Goal: Check status: Check status

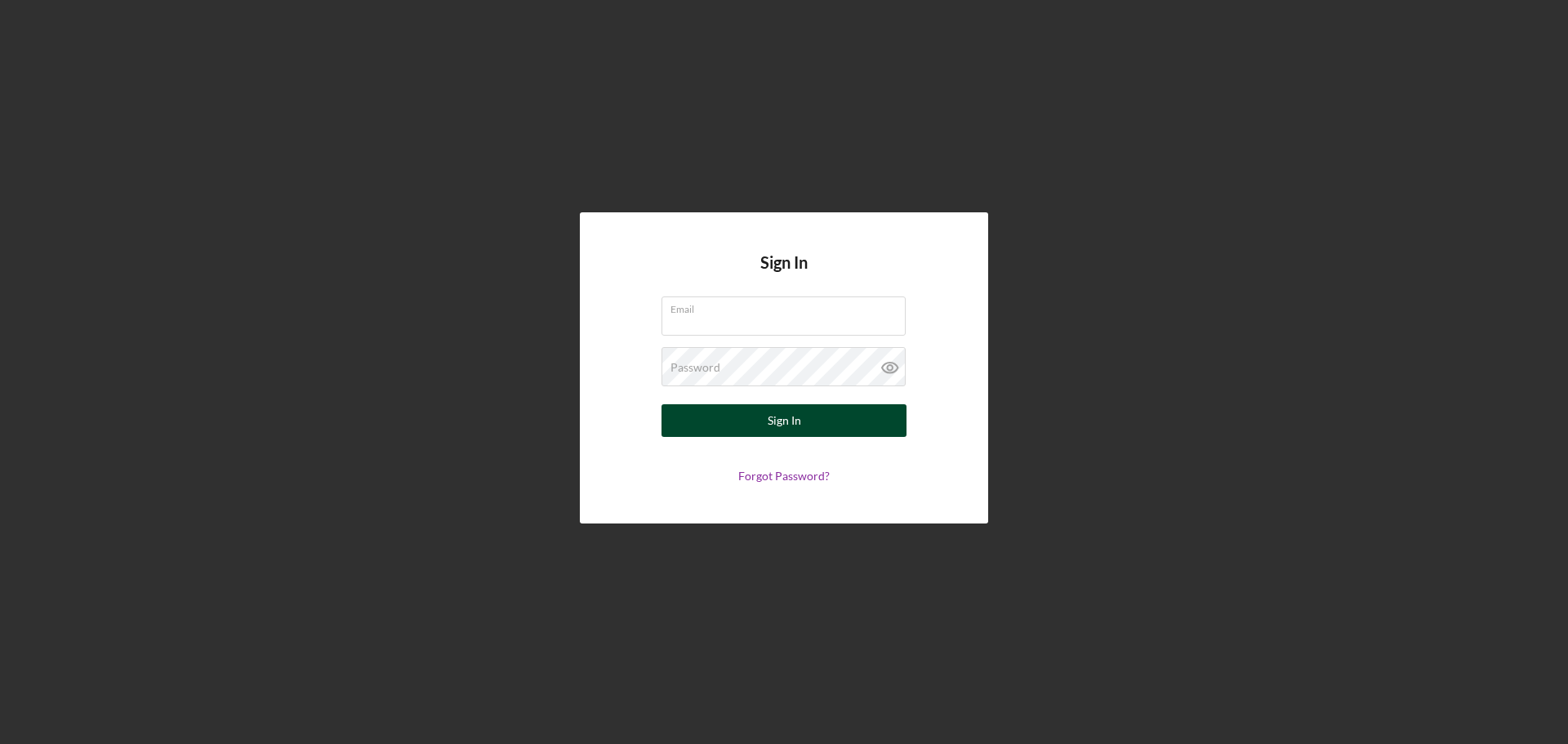
type input "[EMAIL_ADDRESS][DOMAIN_NAME]"
click at [761, 417] on button "Sign In" at bounding box center [784, 420] width 245 height 32
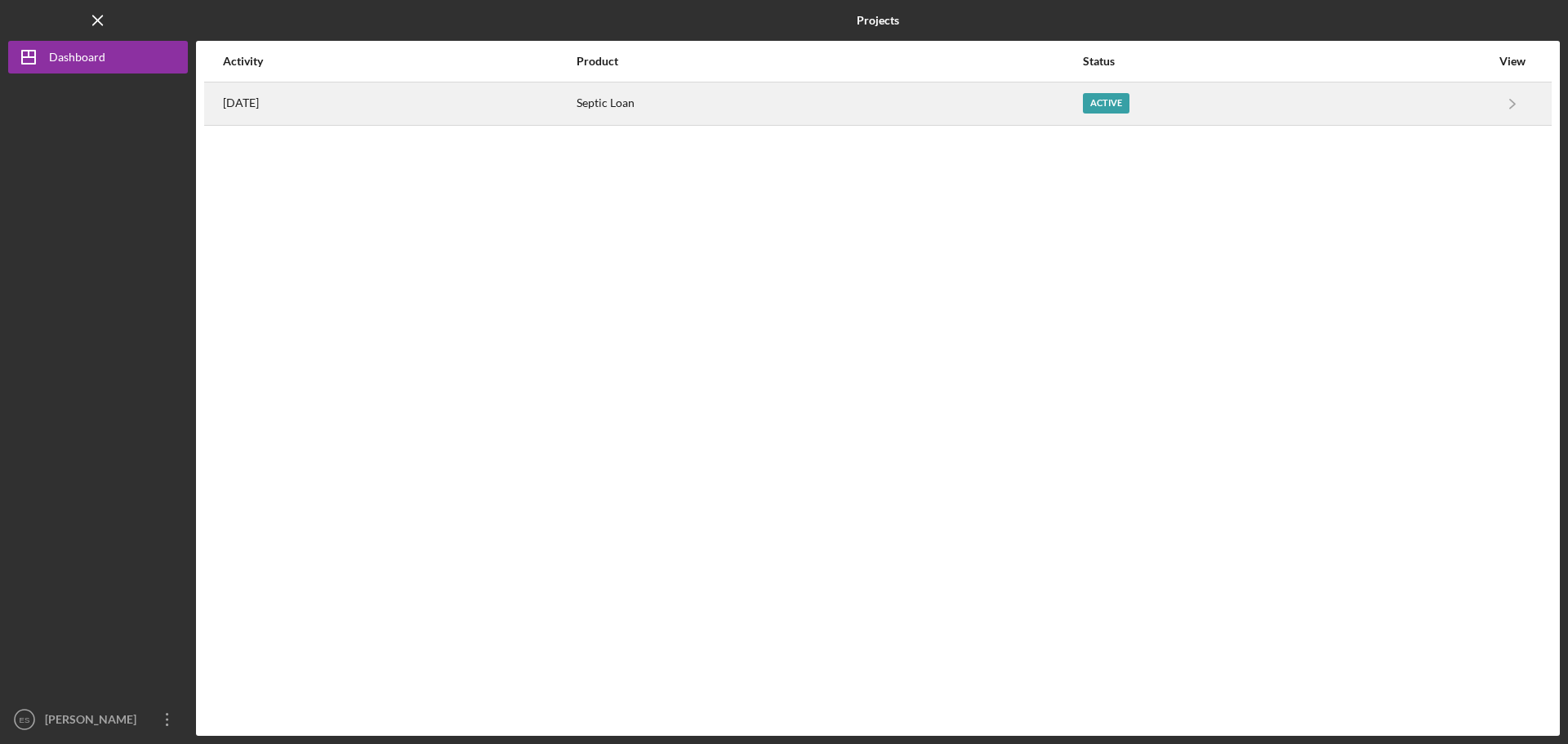
click at [1105, 101] on div "Active" at bounding box center [1107, 103] width 47 height 21
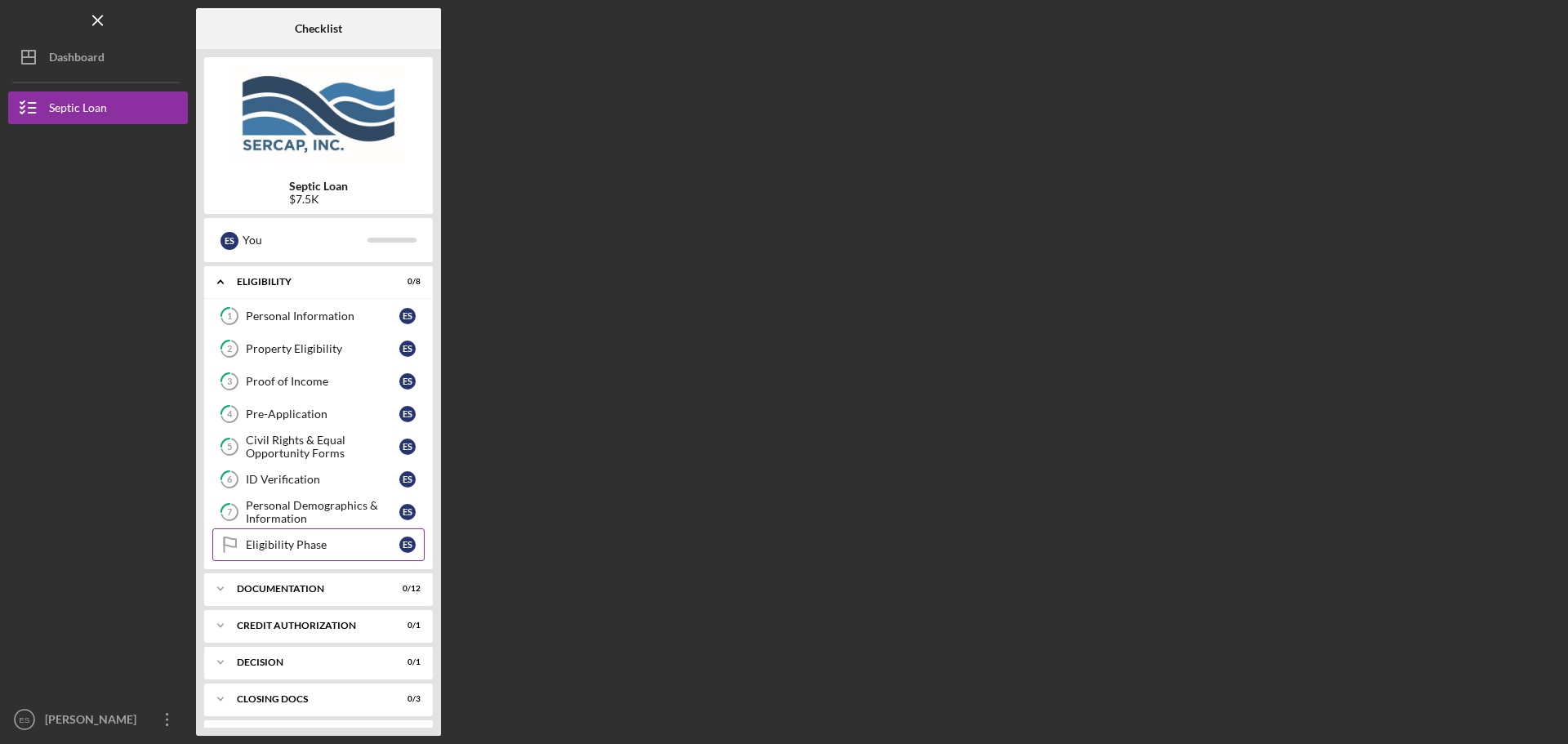
click at [309, 544] on div "Eligibility Phase" at bounding box center [322, 544] width 154 height 13
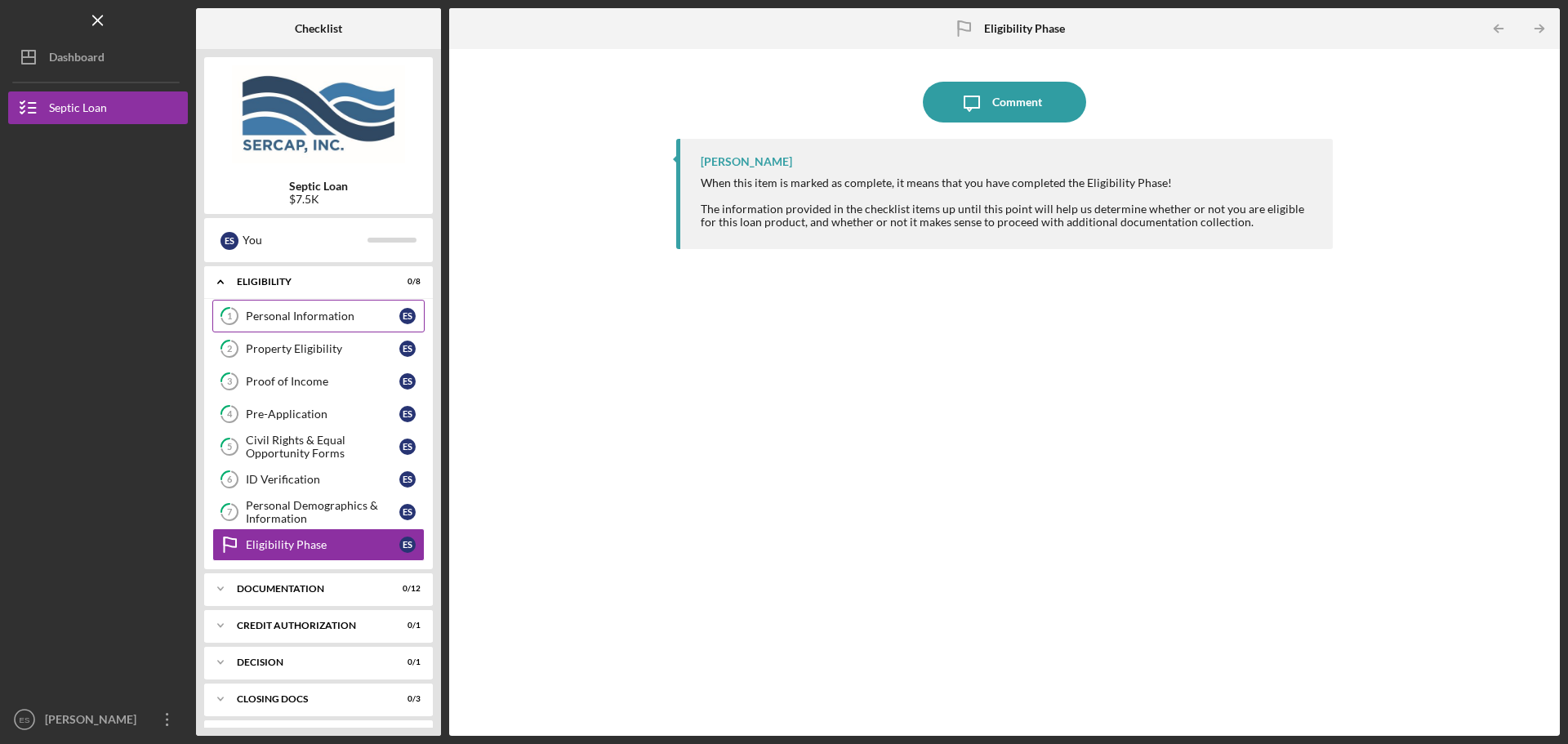
click at [341, 320] on div "Personal Information" at bounding box center [322, 316] width 154 height 13
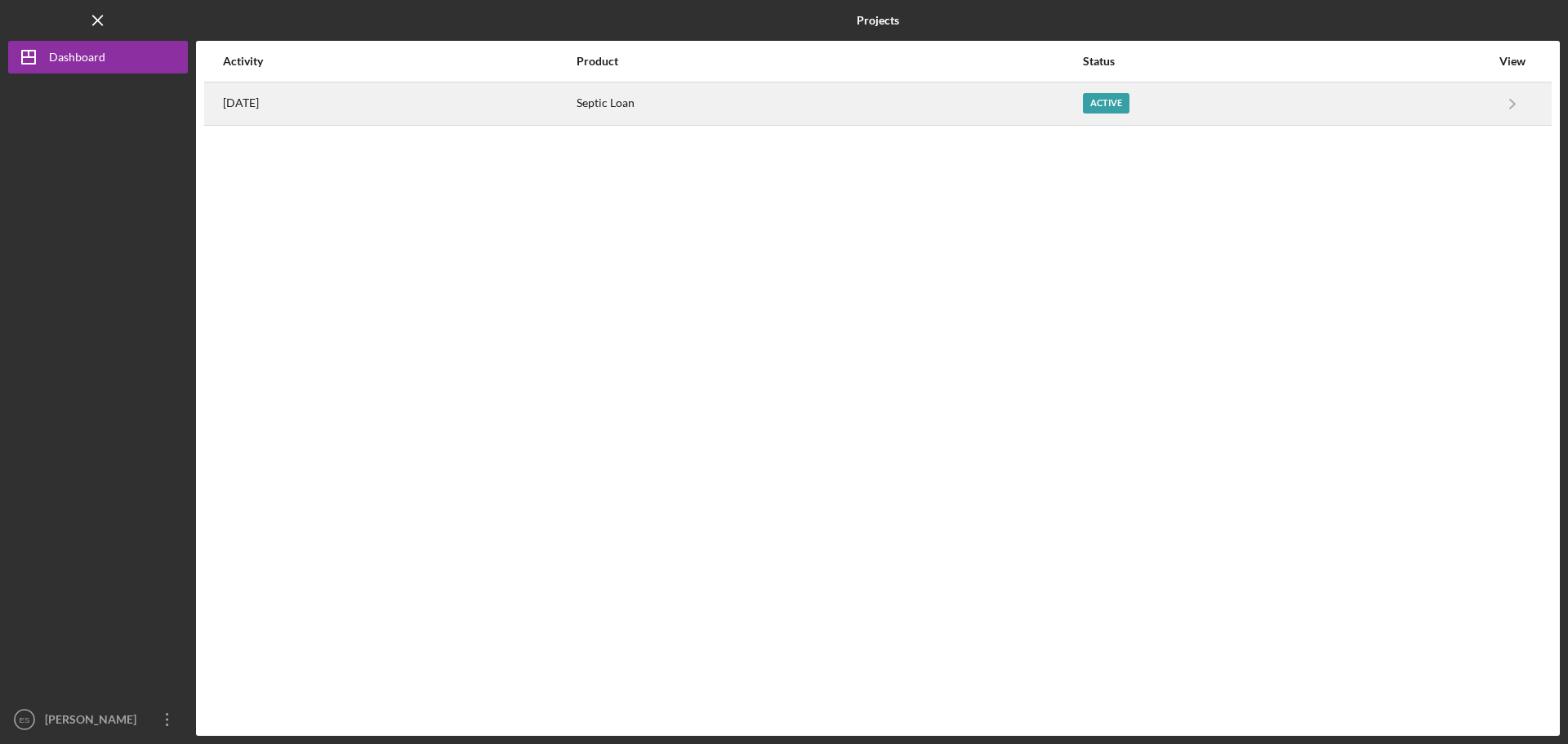
click at [703, 108] on div "Septic Loan" at bounding box center [829, 103] width 505 height 40
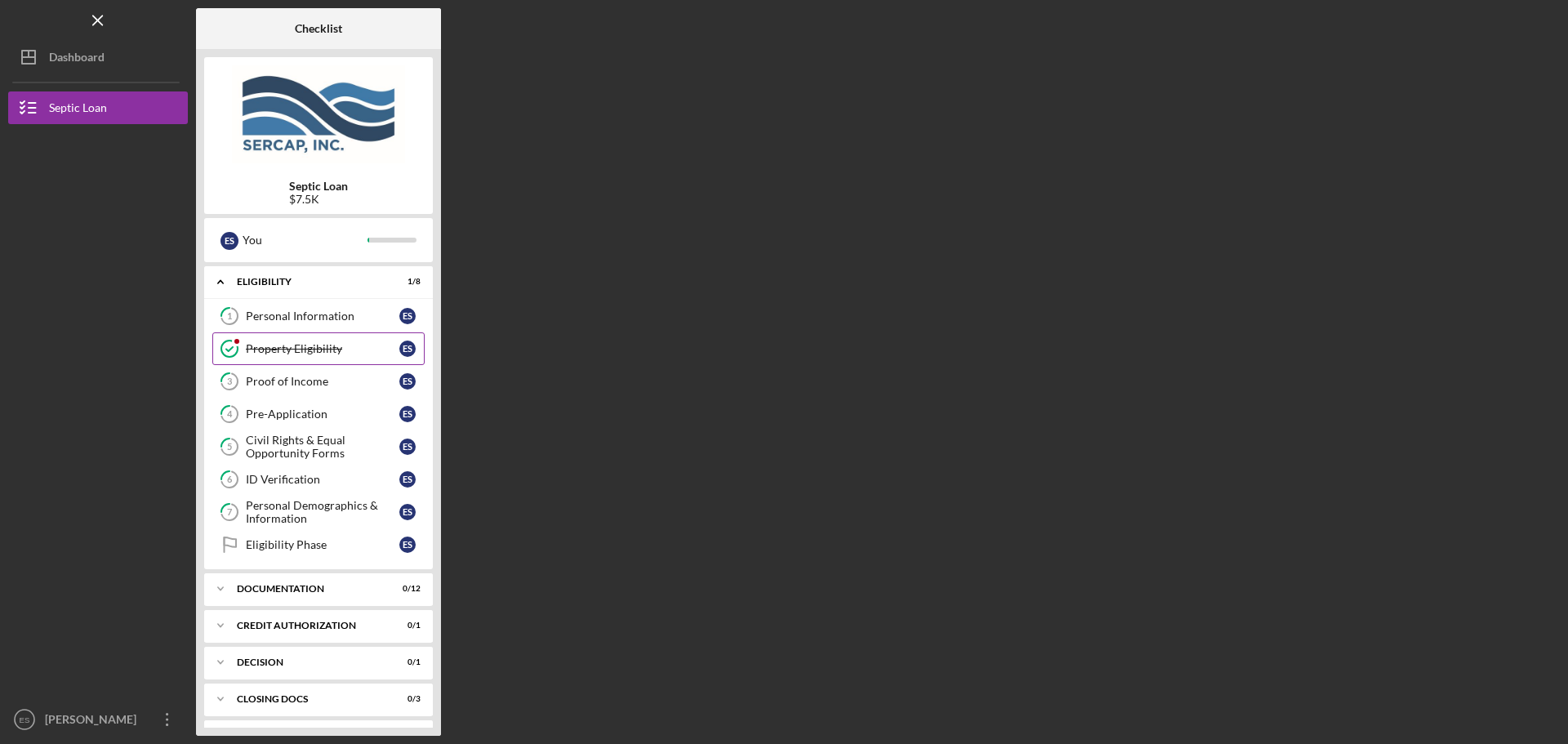
click at [358, 343] on div "Property Eligibility" at bounding box center [322, 348] width 154 height 13
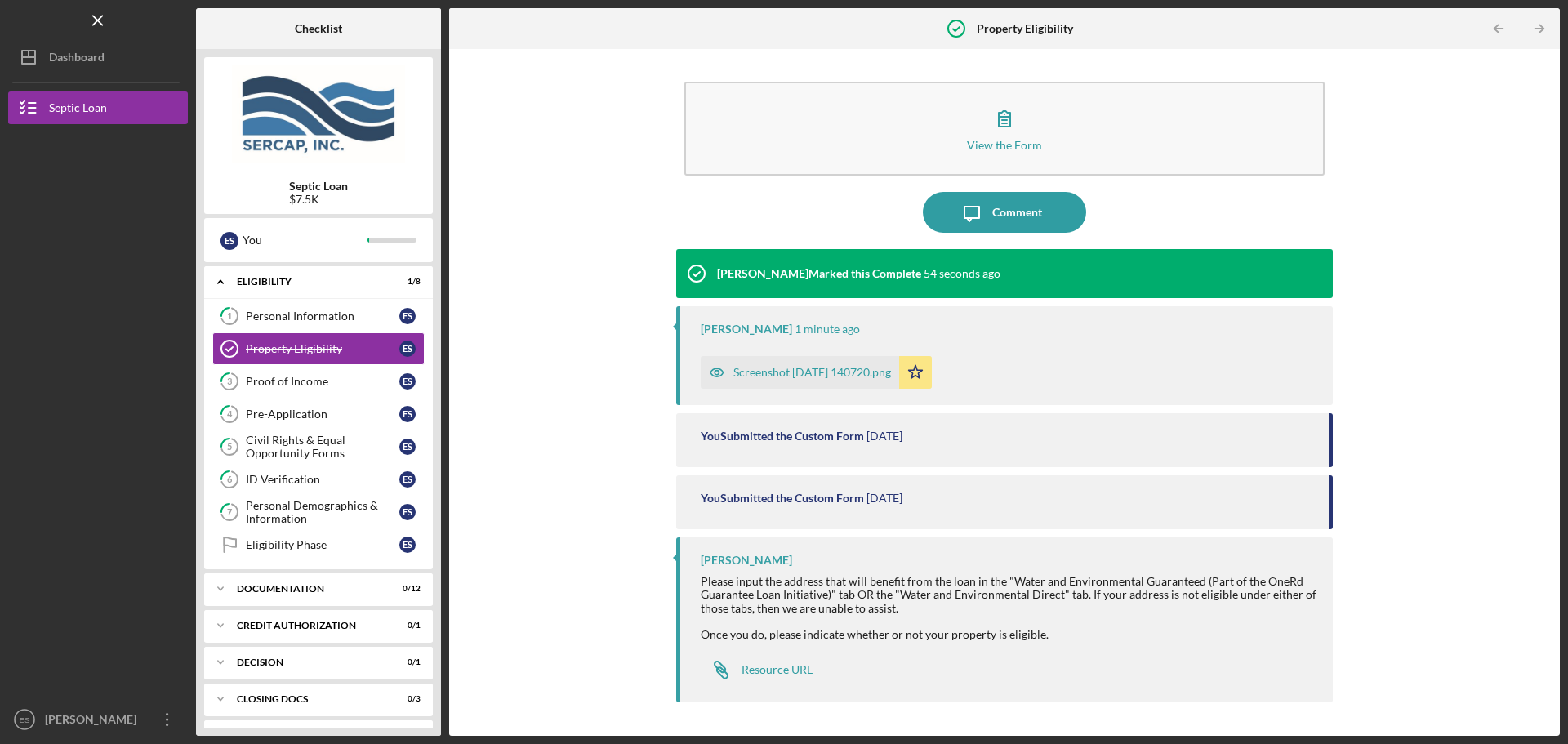
click at [856, 374] on div "Screenshot 2025-08-18 140720.png" at bounding box center [811, 372] width 157 height 13
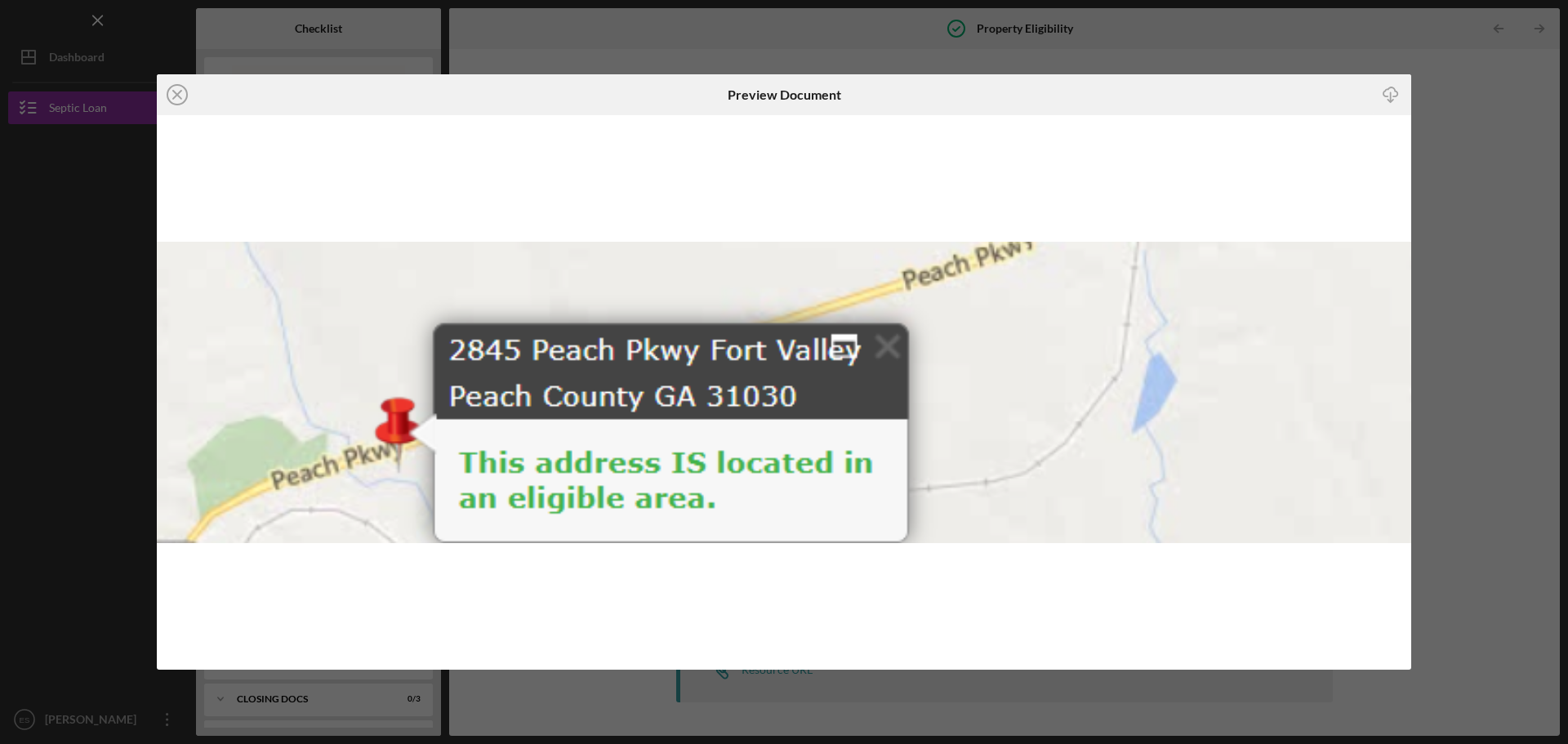
click at [1322, 67] on div "Icon/Close Preview Document Icon/Download" at bounding box center [784, 372] width 1568 height 744
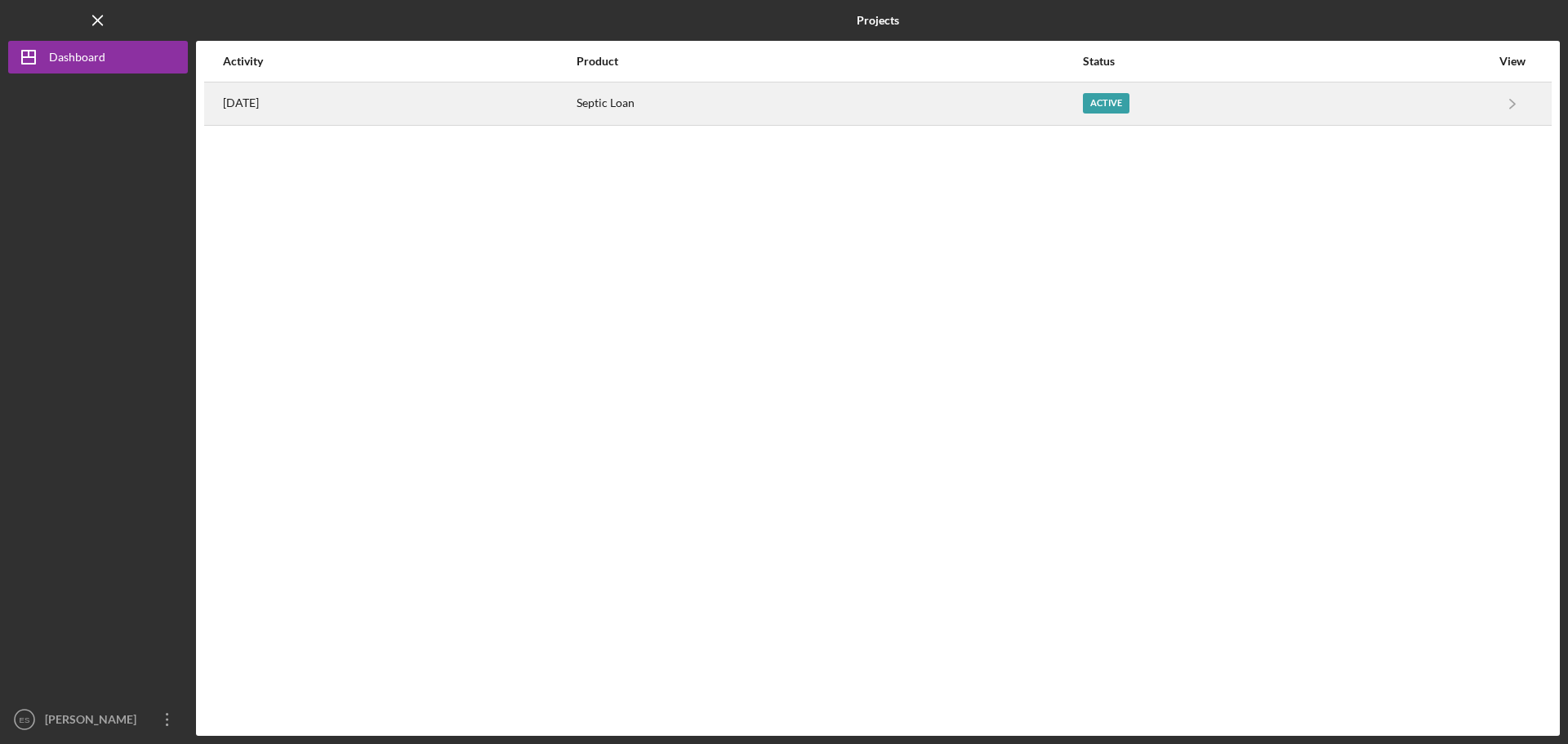
click at [478, 111] on div "[DATE]" at bounding box center [399, 103] width 352 height 40
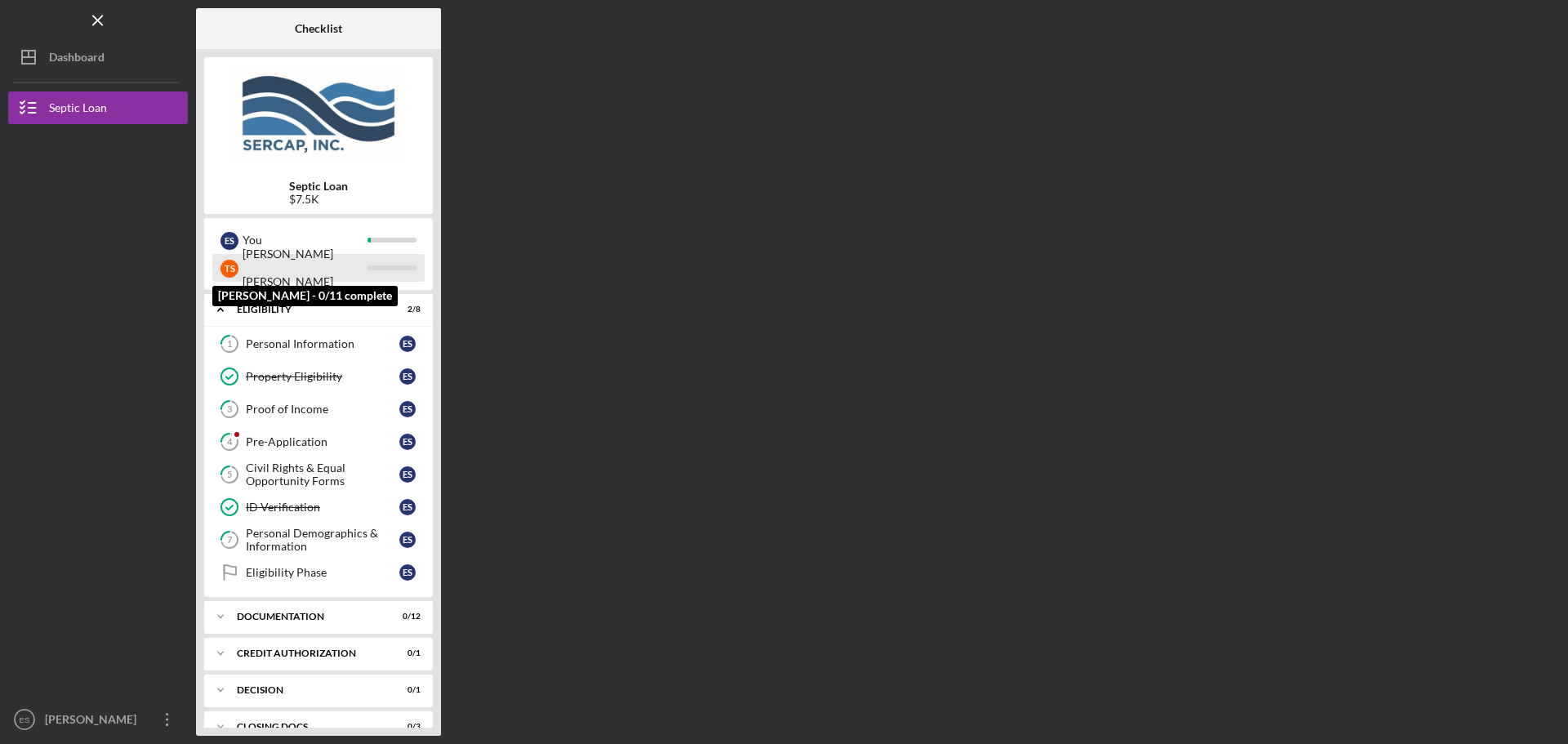
click at [323, 267] on div "Toni Mechelle" at bounding box center [305, 268] width 125 height 56
click at [292, 273] on div "Toni Mechelle" at bounding box center [305, 268] width 125 height 56
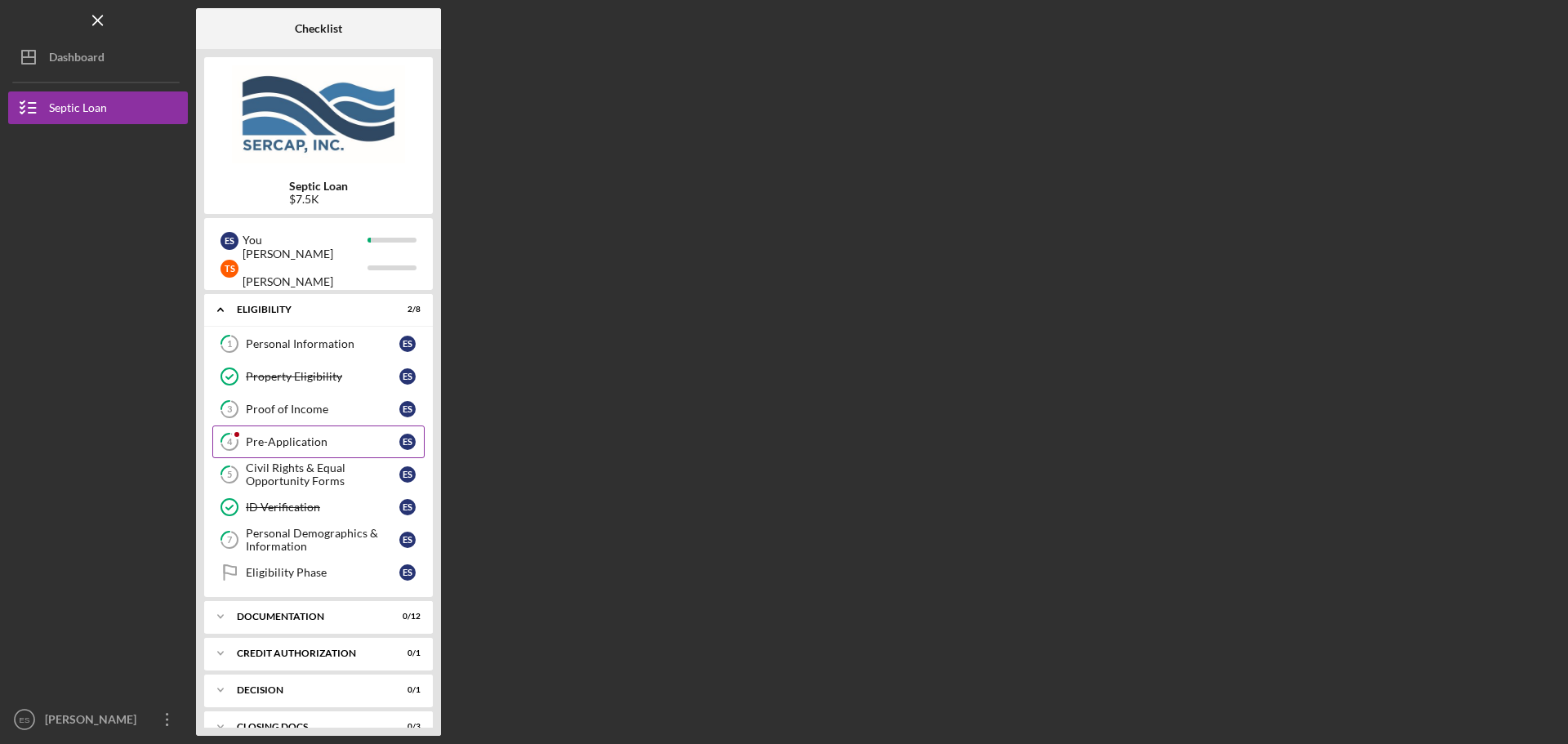
click at [331, 443] on div "Pre-Application" at bounding box center [322, 442] width 154 height 13
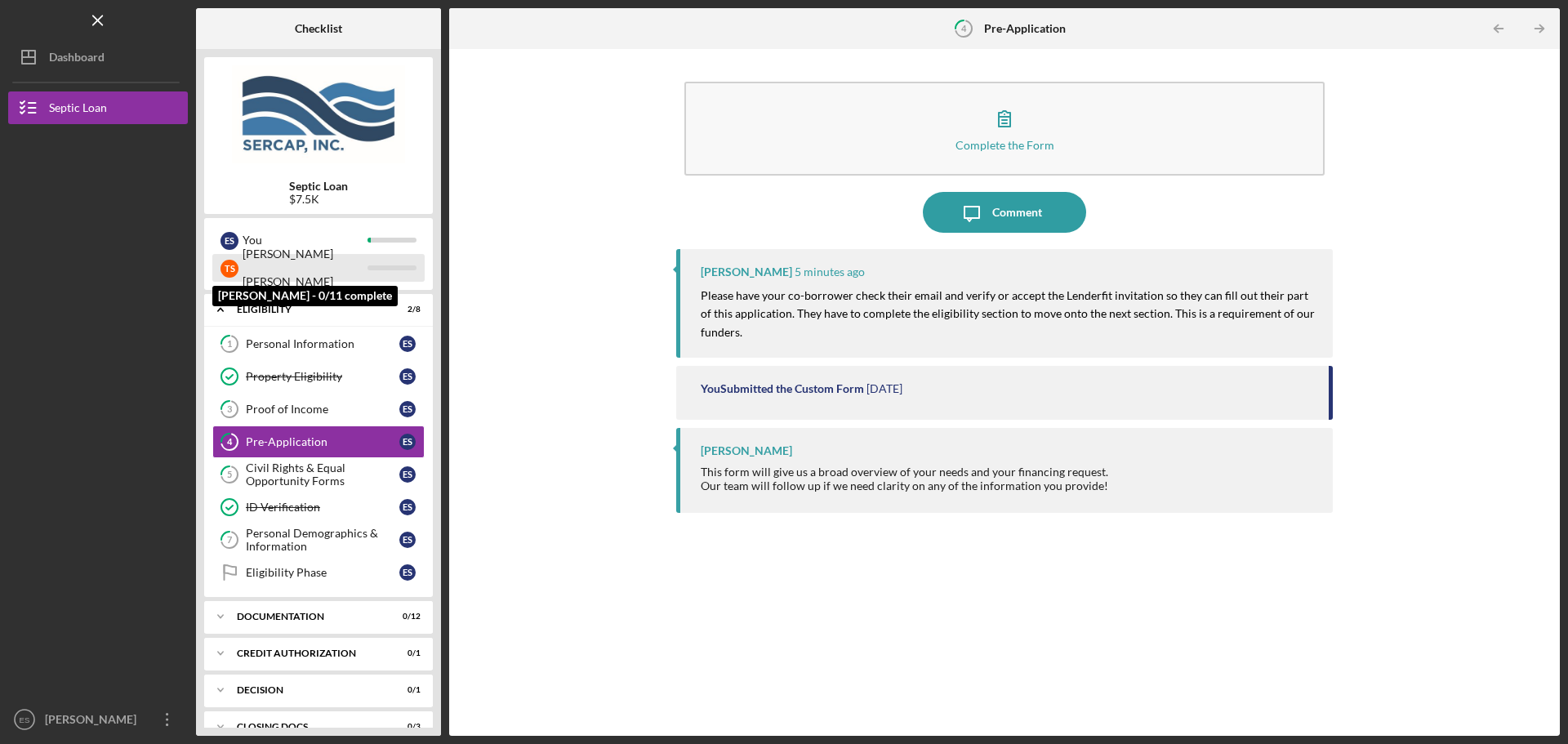
click at [301, 269] on div "Toni Mechelle" at bounding box center [305, 268] width 125 height 56
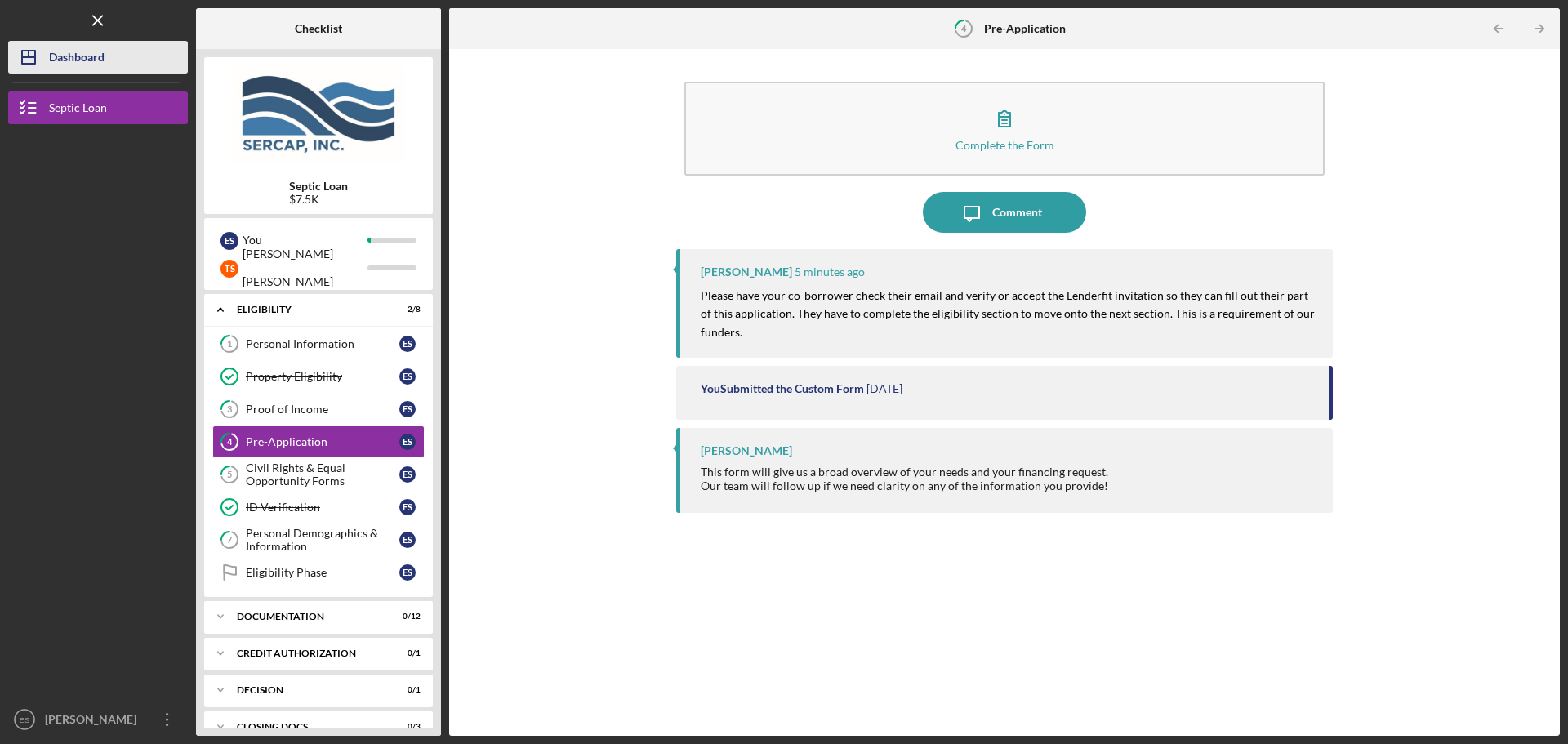
click at [60, 55] on div "Dashboard" at bounding box center [76, 58] width 56 height 37
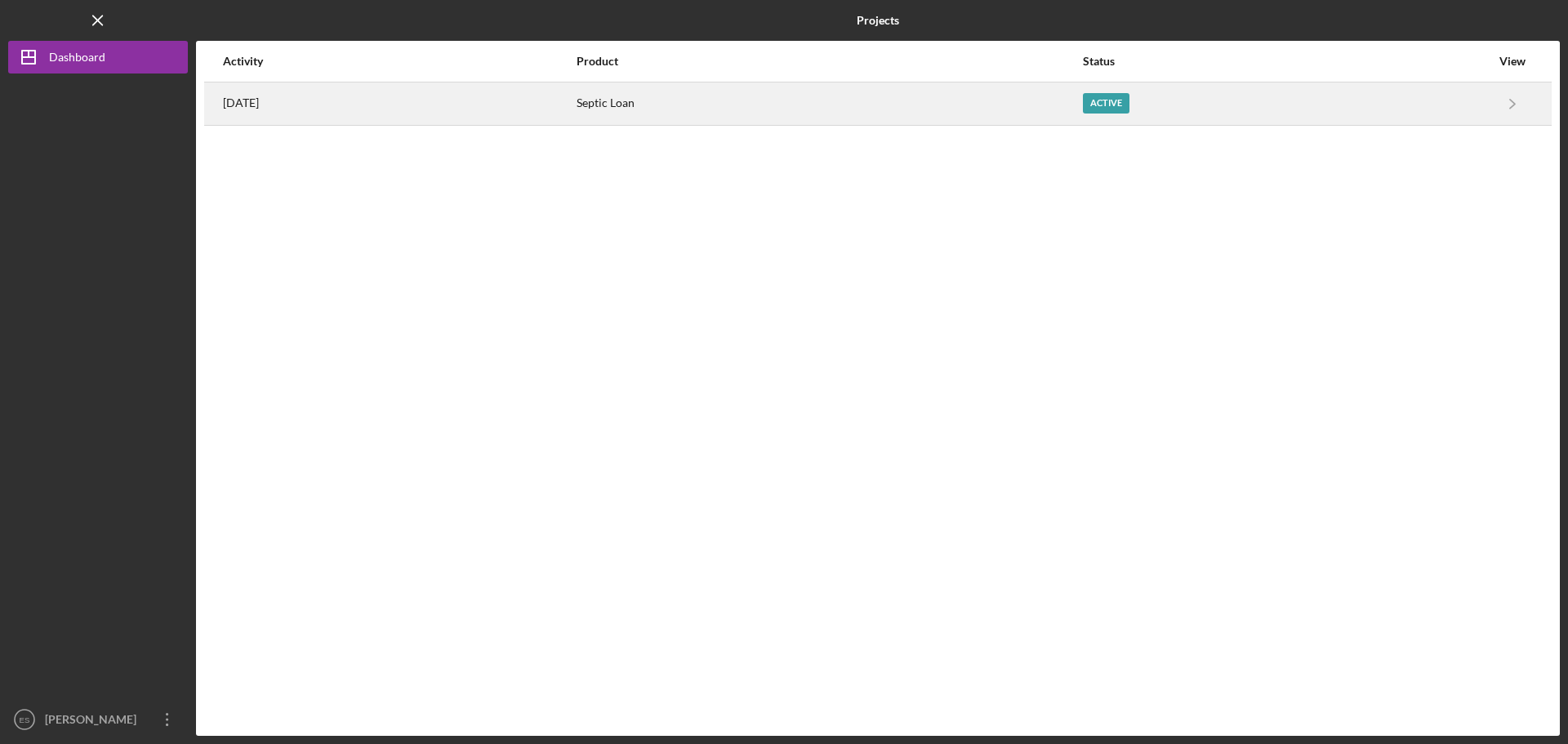
click at [525, 121] on div "[DATE]" at bounding box center [399, 103] width 352 height 40
